Goal: Task Accomplishment & Management: Manage account settings

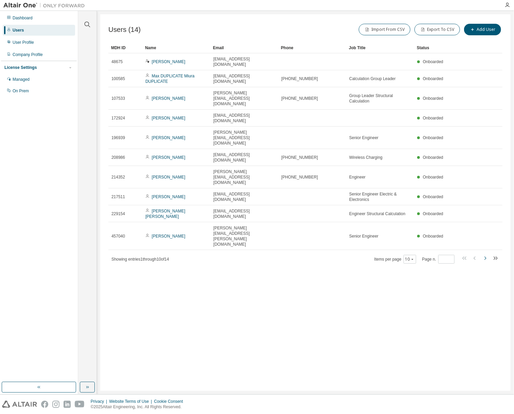
click at [484, 254] on icon "button" at bounding box center [485, 258] width 8 height 8
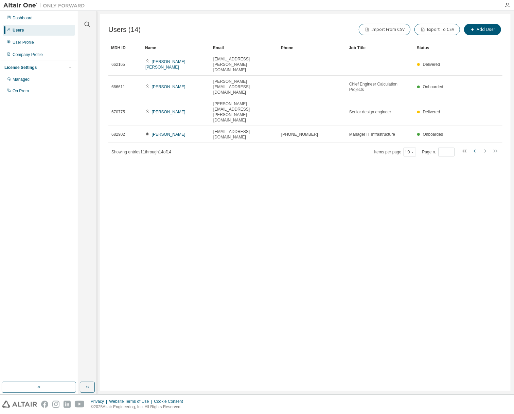
click at [475, 147] on icon "button" at bounding box center [474, 151] width 8 height 8
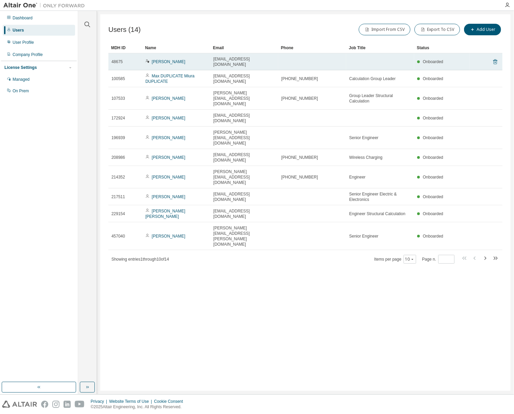
click at [498, 61] on icon at bounding box center [495, 62] width 6 height 8
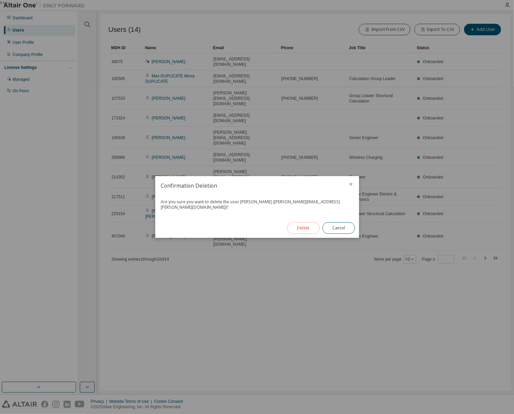
click at [307, 226] on button "Delete" at bounding box center [303, 228] width 33 height 12
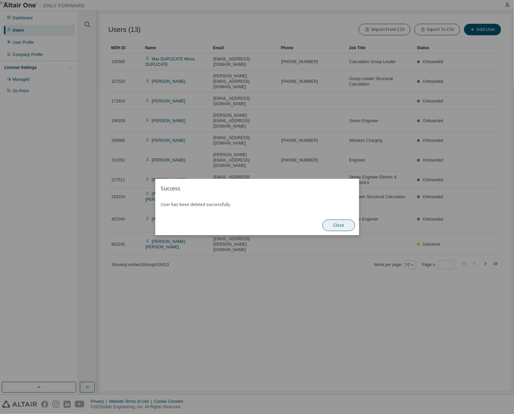
click at [337, 226] on button "Close" at bounding box center [338, 226] width 33 height 12
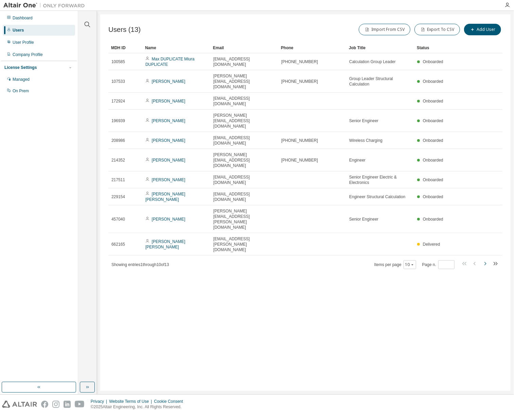
click at [486, 260] on icon "button" at bounding box center [485, 264] width 8 height 8
type input "*"
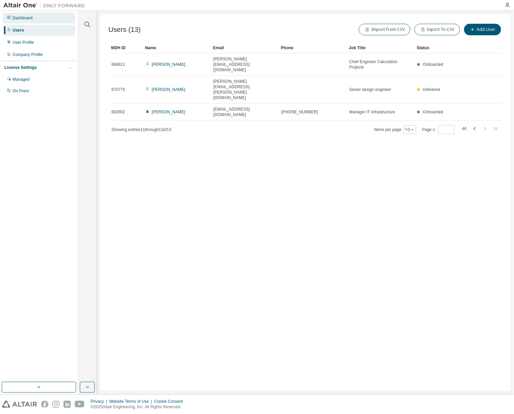
click at [26, 17] on div "Dashboard" at bounding box center [23, 17] width 20 height 5
